Goal: Information Seeking & Learning: Understand process/instructions

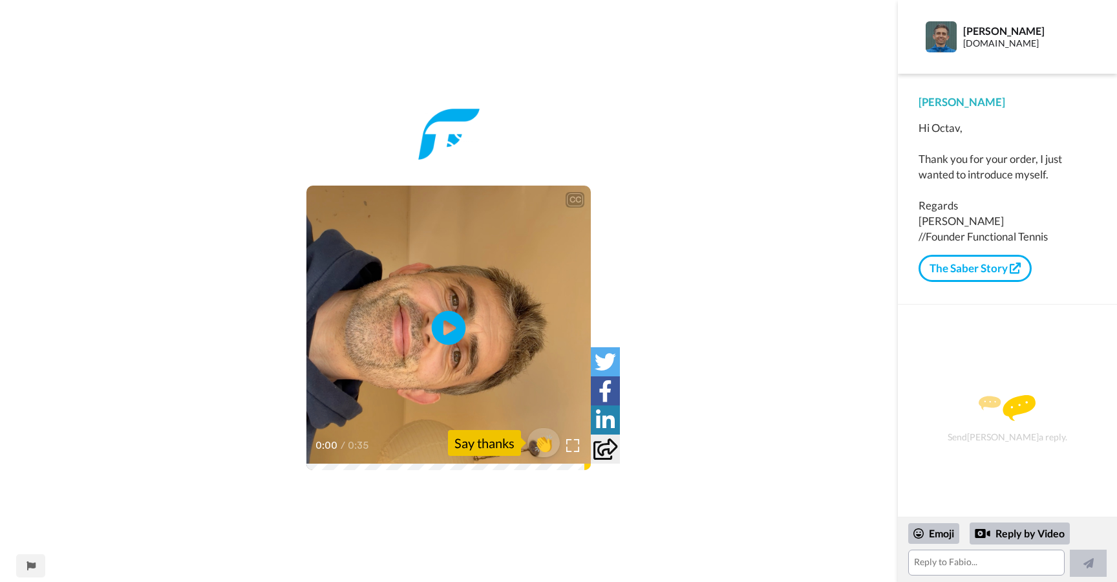
click at [445, 330] on icon "Play/Pause" at bounding box center [449, 327] width 34 height 61
click at [446, 324] on icon "Play/Pause" at bounding box center [449, 327] width 34 height 61
drag, startPoint x: 960, startPoint y: 154, endPoint x: 1063, endPoint y: 156, distance: 102.8
click at [1060, 155] on div "Hi Octav, Thank you for your order, I just wanted to introduce myself. Regards …" at bounding box center [1007, 182] width 178 height 124
click at [969, 152] on div "Hi Octav, Thank you for your order, I just wanted to introduce myself. Regards …" at bounding box center [1007, 182] width 178 height 124
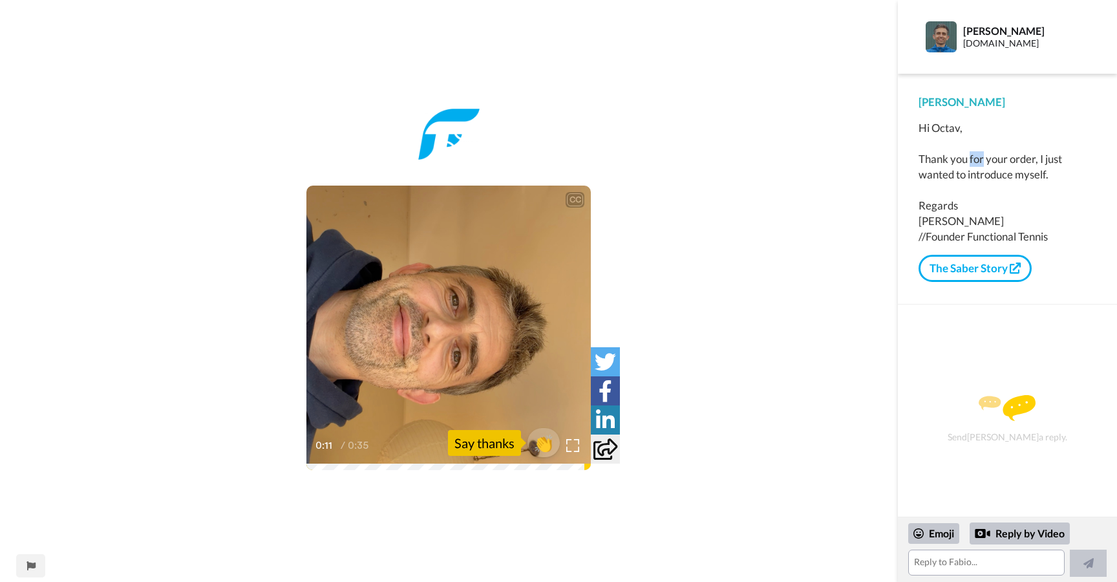
click at [969, 152] on div "Hi Octav, Thank you for your order, I just wanted to introduce myself. Regards …" at bounding box center [1007, 182] width 178 height 124
click at [1000, 163] on div "Hi Octav, Thank you for your order, I just wanted to introduce myself. Regards …" at bounding box center [1007, 182] width 178 height 124
